Goal: Information Seeking & Learning: Understand process/instructions

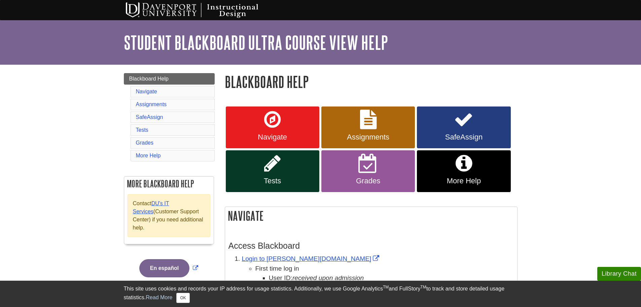
click at [161, 131] on li "Tests" at bounding box center [173, 129] width 84 height 11
click at [142, 132] on link "Tests" at bounding box center [142, 130] width 12 height 6
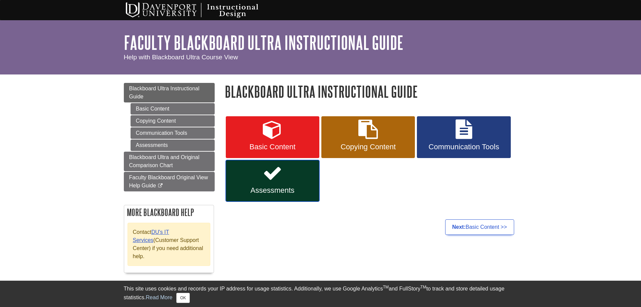
click at [253, 173] on link "Assessments" at bounding box center [273, 181] width 94 height 42
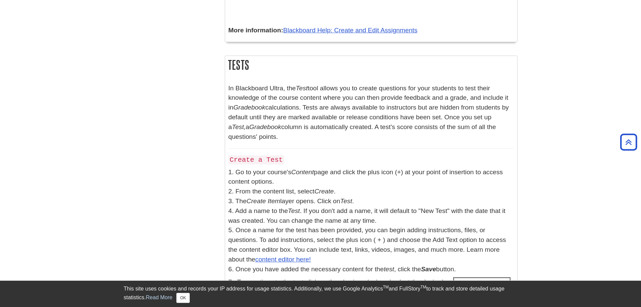
scroll to position [1852, 0]
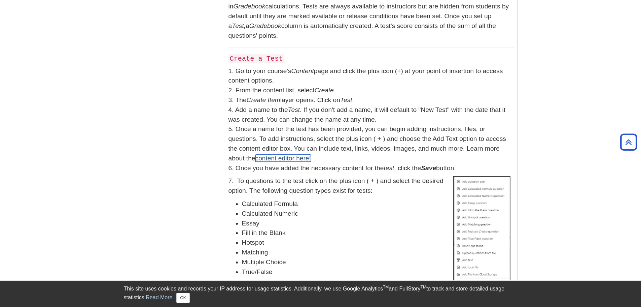
click at [269, 156] on link "content editor here!" at bounding box center [284, 158] width 56 height 7
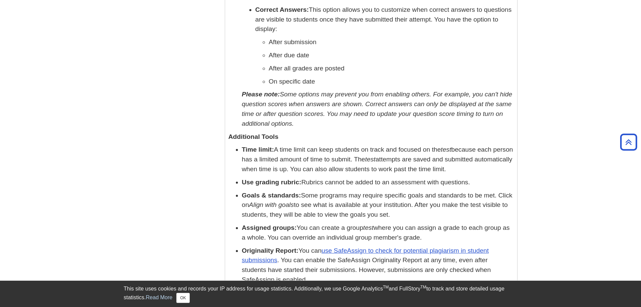
scroll to position [3264, 0]
